Goal: Find specific page/section: Find specific page/section

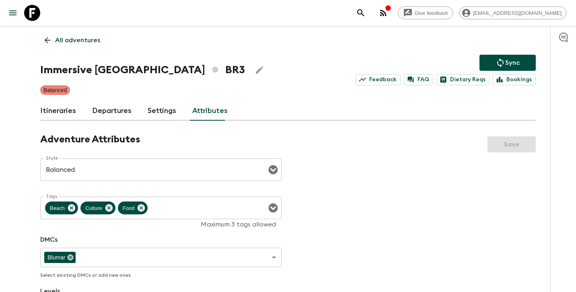
click at [72, 33] on link "All adventures" at bounding box center [72, 40] width 64 height 16
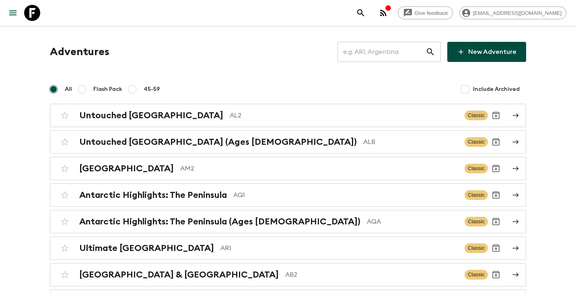
click at [405, 48] on input "text" at bounding box center [382, 52] width 88 height 23
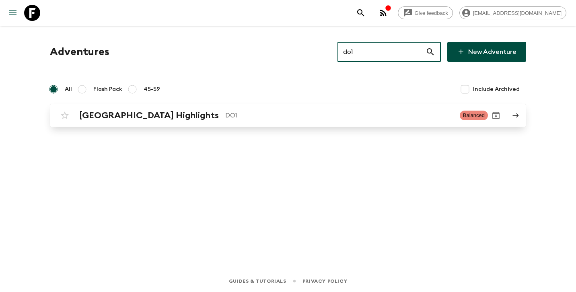
type input "do1"
click at [269, 112] on p "DO1" at bounding box center [339, 116] width 228 height 10
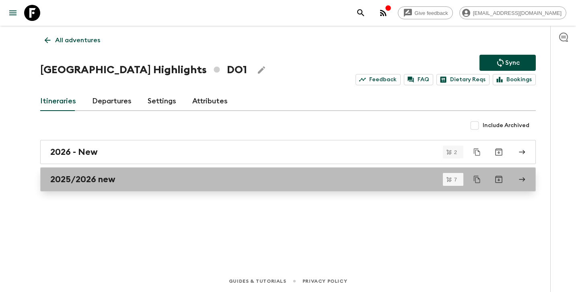
click at [161, 182] on div "2025/2026 new" at bounding box center [280, 179] width 460 height 10
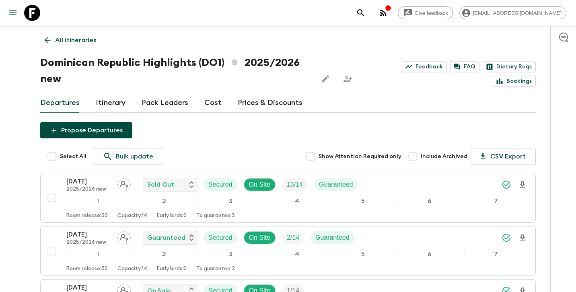
click at [63, 41] on p "All itineraries" at bounding box center [75, 40] width 41 height 10
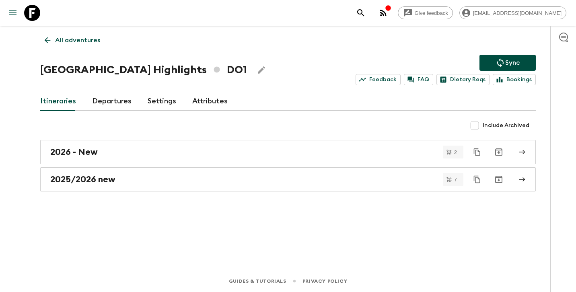
click at [74, 50] on div "All adventures [GEOGRAPHIC_DATA] Highlights DO1 Sync Feedback FAQ Dietary Reqs …" at bounding box center [288, 137] width 515 height 222
click at [84, 41] on p "All adventures" at bounding box center [77, 40] width 45 height 10
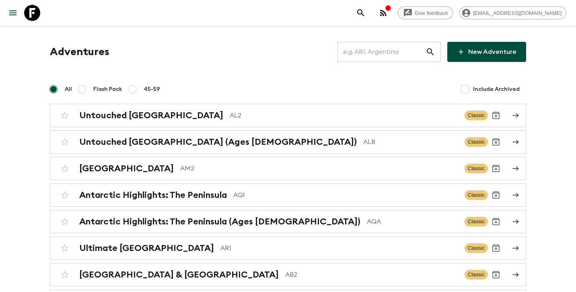
click at [394, 55] on input "text" at bounding box center [382, 52] width 88 height 23
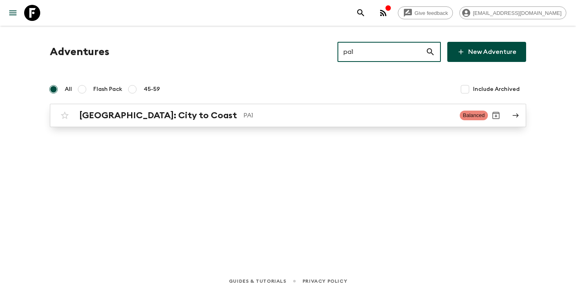
type input "pa1"
click at [298, 113] on p "PA1" at bounding box center [348, 116] width 210 height 10
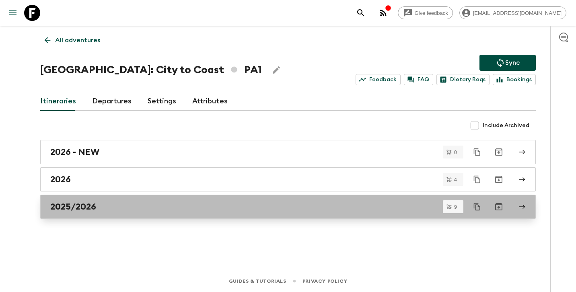
click at [93, 210] on h2 "2025/2026" at bounding box center [73, 207] width 46 height 10
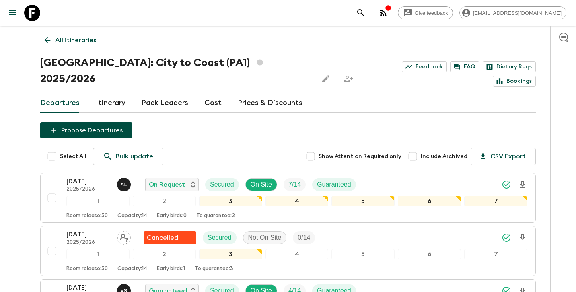
click at [98, 39] on link "All itineraries" at bounding box center [70, 40] width 60 height 16
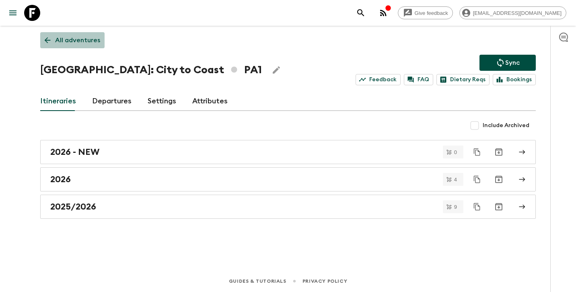
click at [75, 41] on p "All adventures" at bounding box center [77, 40] width 45 height 10
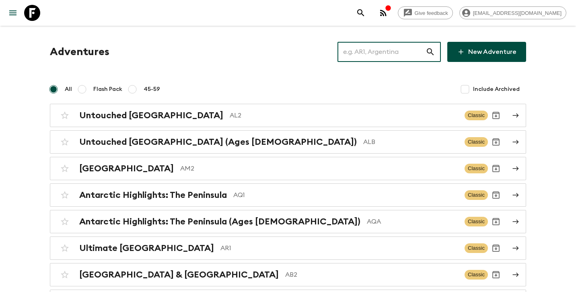
click at [391, 53] on input "text" at bounding box center [382, 52] width 88 height 23
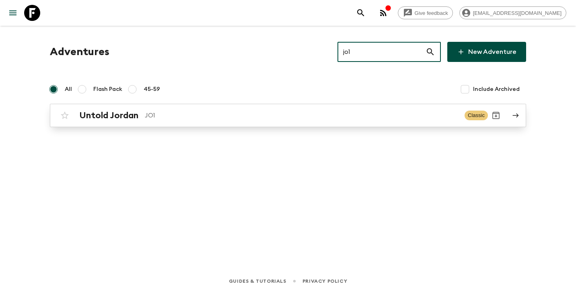
type input "jo1"
click at [255, 115] on p "JO1" at bounding box center [302, 116] width 314 height 10
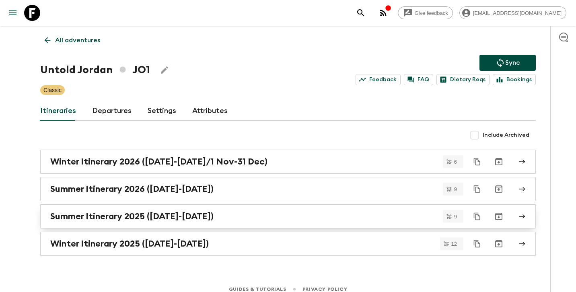
click at [225, 217] on div "Summer Itinerary 2025 ([DATE]-[DATE])" at bounding box center [280, 216] width 460 height 10
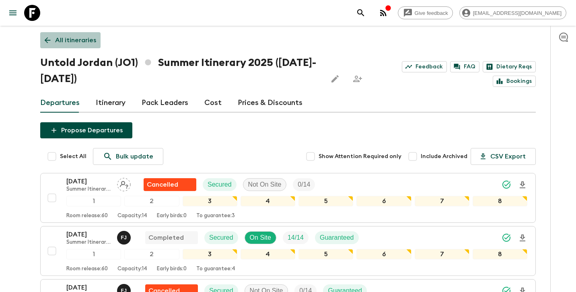
click at [86, 37] on p "All itineraries" at bounding box center [75, 40] width 41 height 10
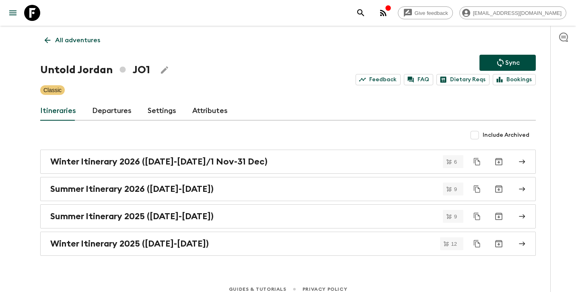
click at [77, 39] on p "All adventures" at bounding box center [77, 40] width 45 height 10
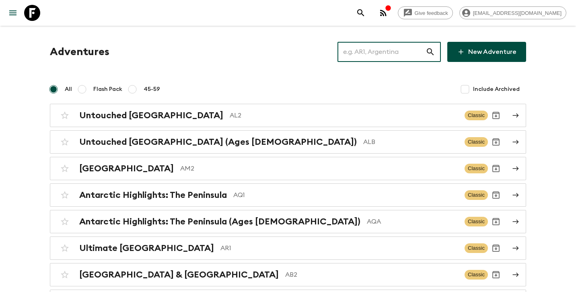
click at [388, 52] on input "text" at bounding box center [382, 52] width 88 height 23
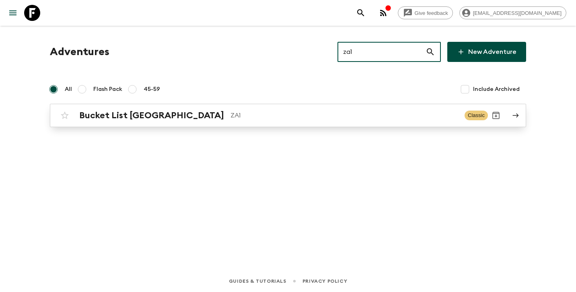
type input "za1"
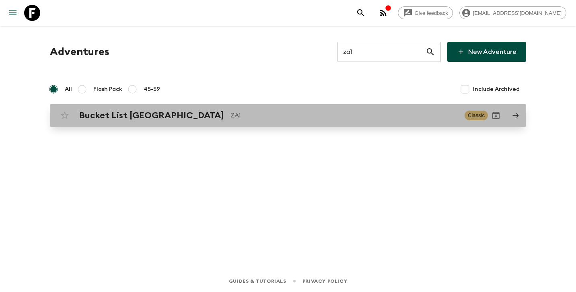
click at [161, 124] on link "Bucket List [GEOGRAPHIC_DATA] ZA1 Classic" at bounding box center [288, 115] width 477 height 23
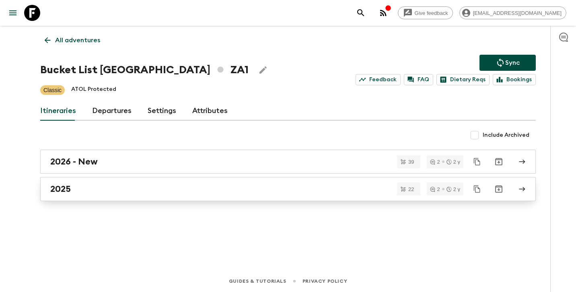
click at [124, 183] on link "2025" at bounding box center [288, 189] width 496 height 24
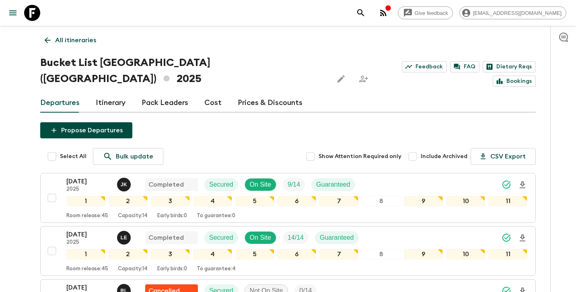
click at [81, 39] on p "All itineraries" at bounding box center [75, 40] width 41 height 10
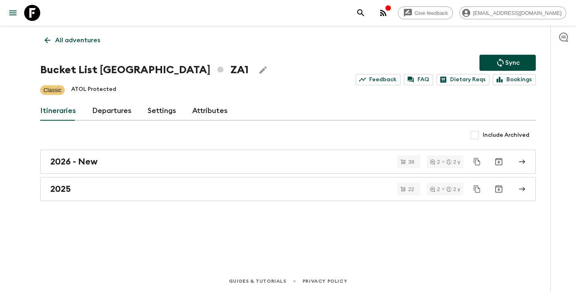
click at [76, 32] on link "All adventures" at bounding box center [72, 40] width 64 height 16
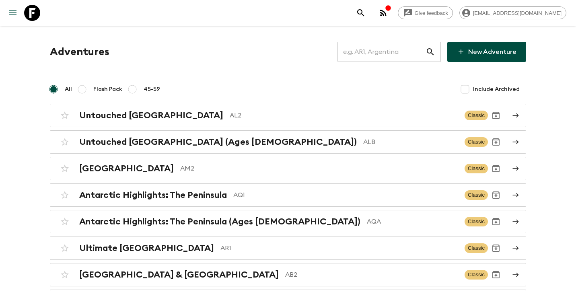
click at [373, 50] on input "text" at bounding box center [382, 52] width 88 height 23
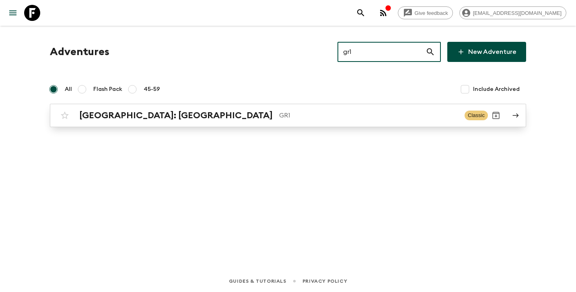
type input "gr1"
click at [206, 120] on div "[GEOGRAPHIC_DATA]: [GEOGRAPHIC_DATA] GR1" at bounding box center [268, 115] width 379 height 10
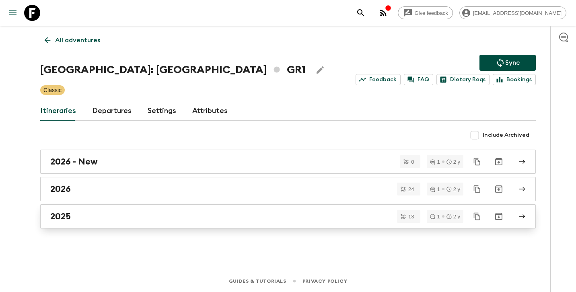
click at [80, 211] on div "2025" at bounding box center [280, 216] width 460 height 10
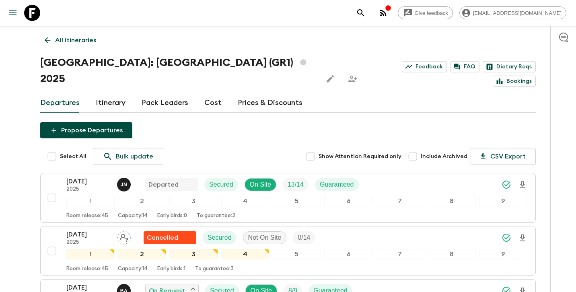
click at [87, 36] on p "All itineraries" at bounding box center [75, 40] width 41 height 10
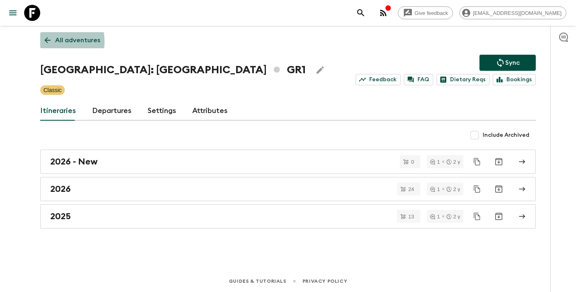
click at [50, 41] on icon at bounding box center [47, 40] width 9 height 9
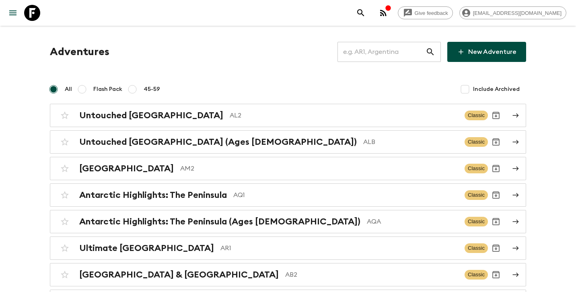
click at [369, 56] on input "text" at bounding box center [382, 52] width 88 height 23
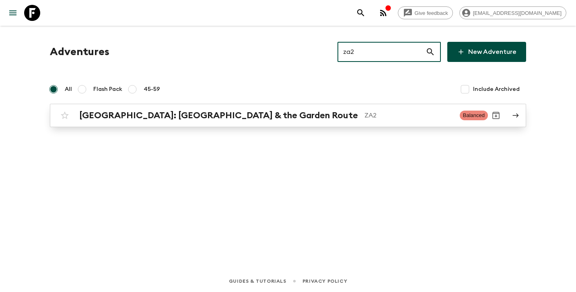
type input "za2"
click at [172, 120] on h2 "[GEOGRAPHIC_DATA]: [GEOGRAPHIC_DATA] & the Garden Route" at bounding box center [218, 115] width 279 height 10
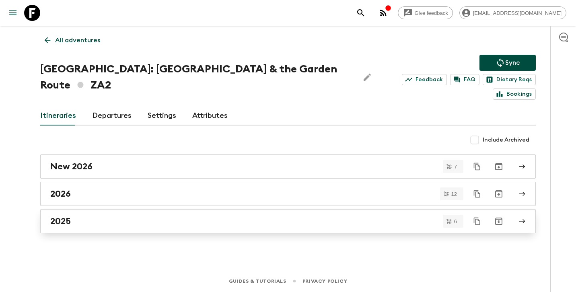
click at [75, 216] on div "2025" at bounding box center [280, 221] width 460 height 10
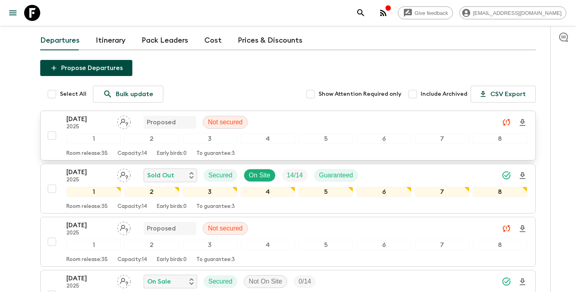
scroll to position [76, 0]
